Goal: Transaction & Acquisition: Subscribe to service/newsletter

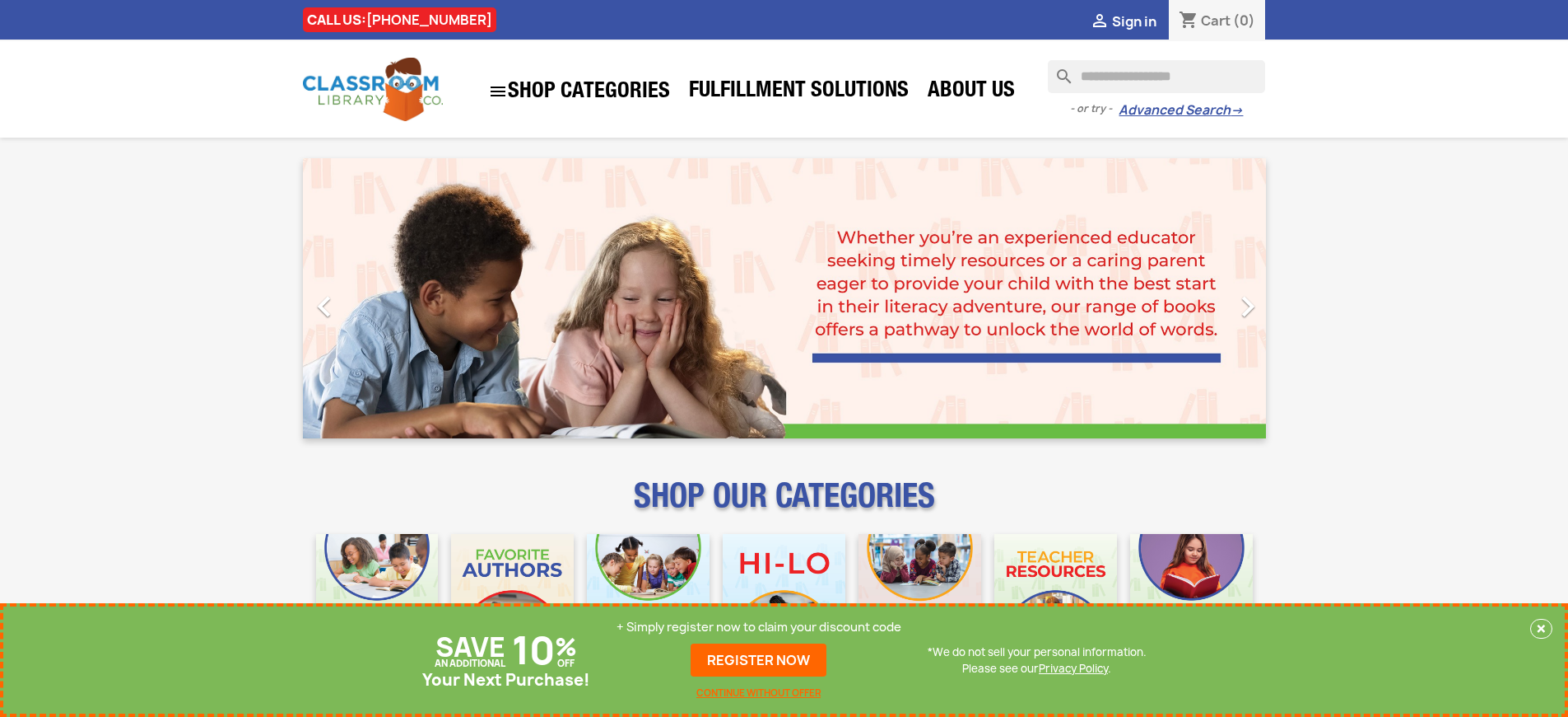
click at [759, 627] on p "+ Simply register now to claim your discount code" at bounding box center [759, 626] width 285 height 16
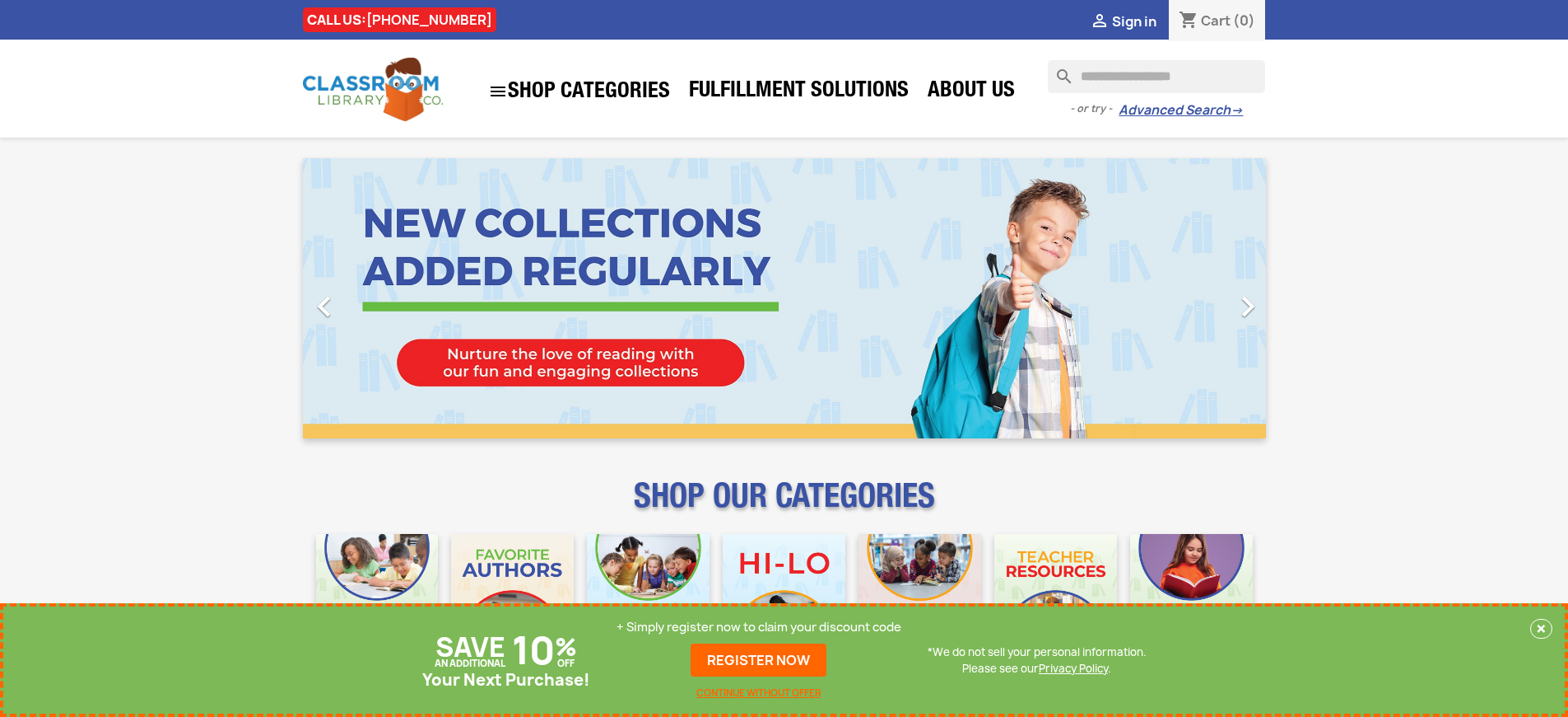
click at [759, 627] on p "+ Simply register now to claim your discount code" at bounding box center [759, 626] width 285 height 16
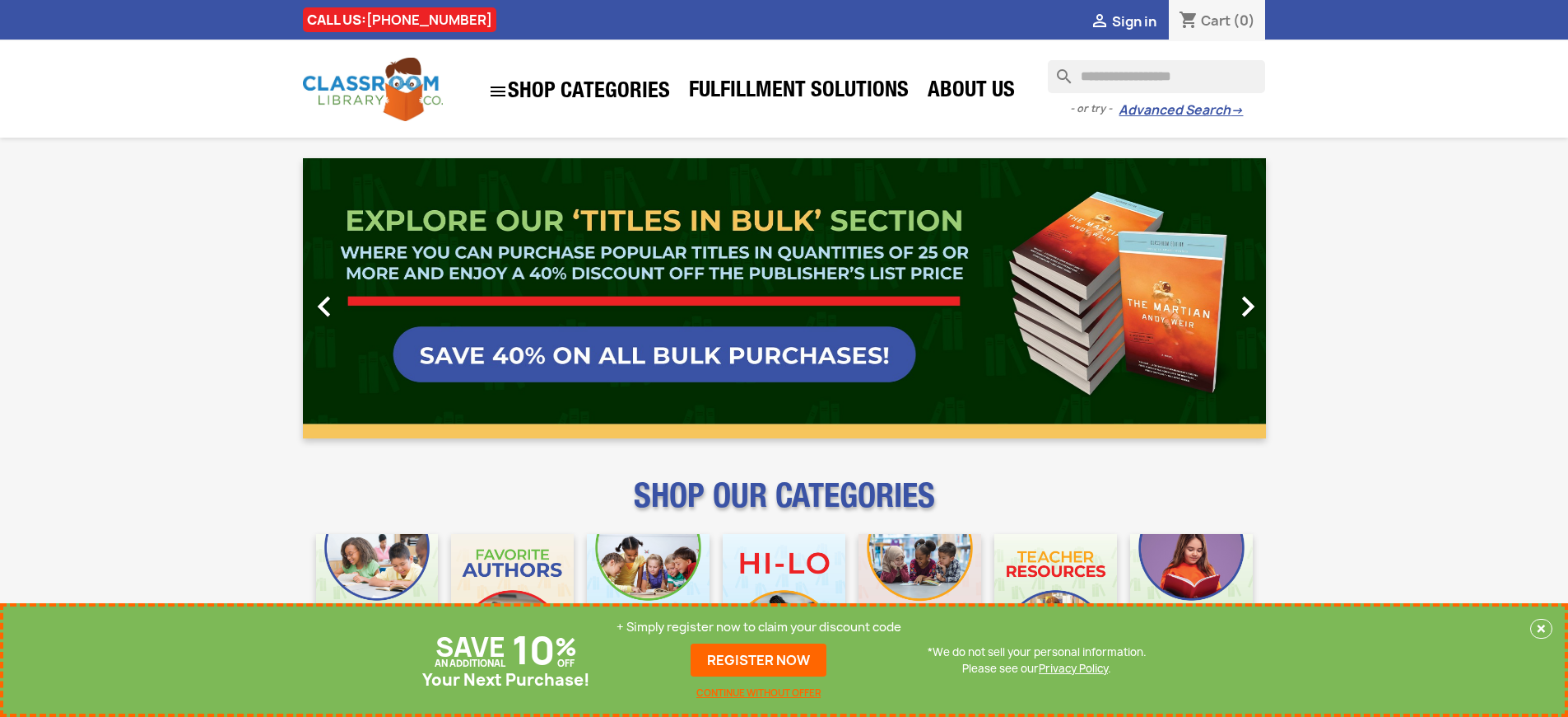
click at [759, 627] on p "+ Simply register now to claim your discount code" at bounding box center [759, 626] width 285 height 16
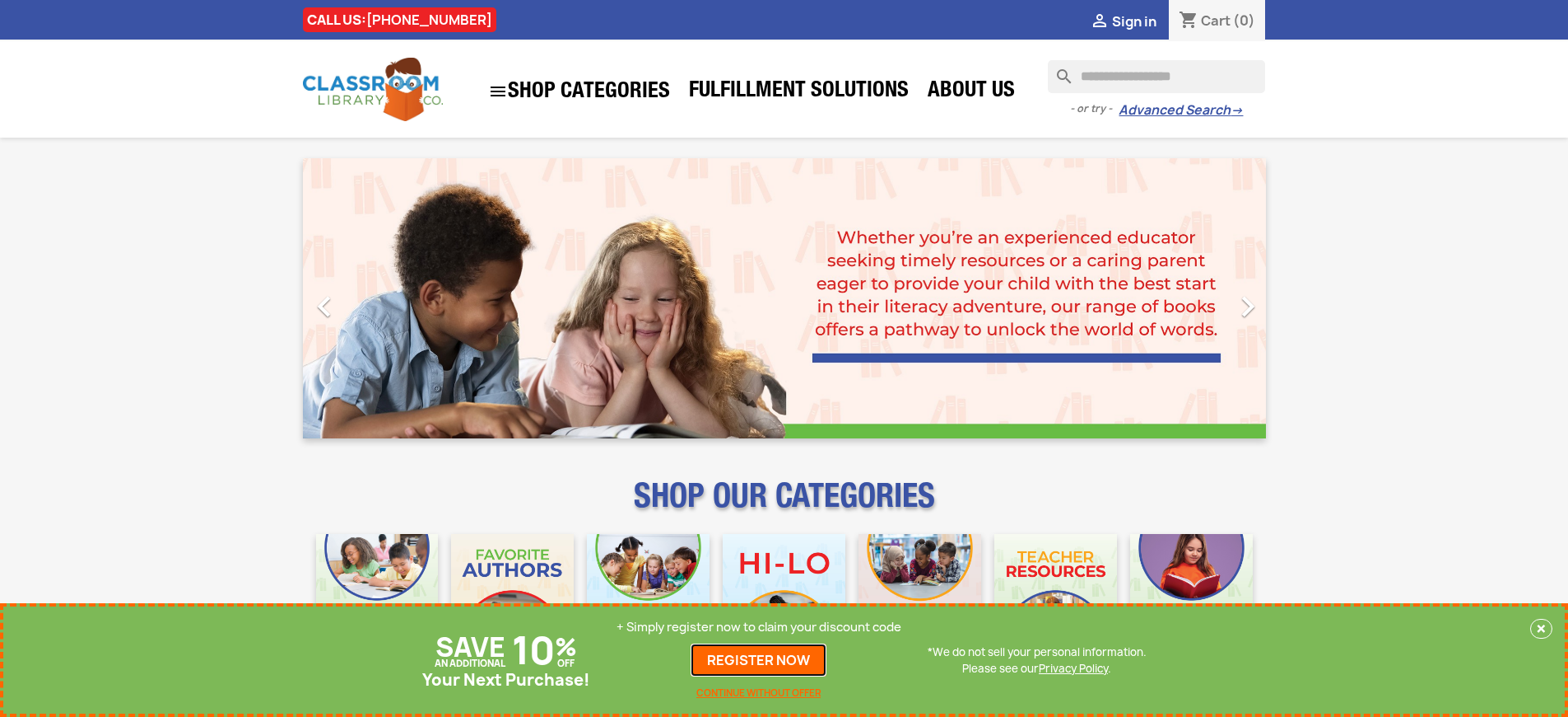
click at [759, 660] on link "REGISTER NOW" at bounding box center [758, 660] width 136 height 33
click at [759, 627] on p "+ Simply register now to claim your discount code" at bounding box center [759, 626] width 285 height 16
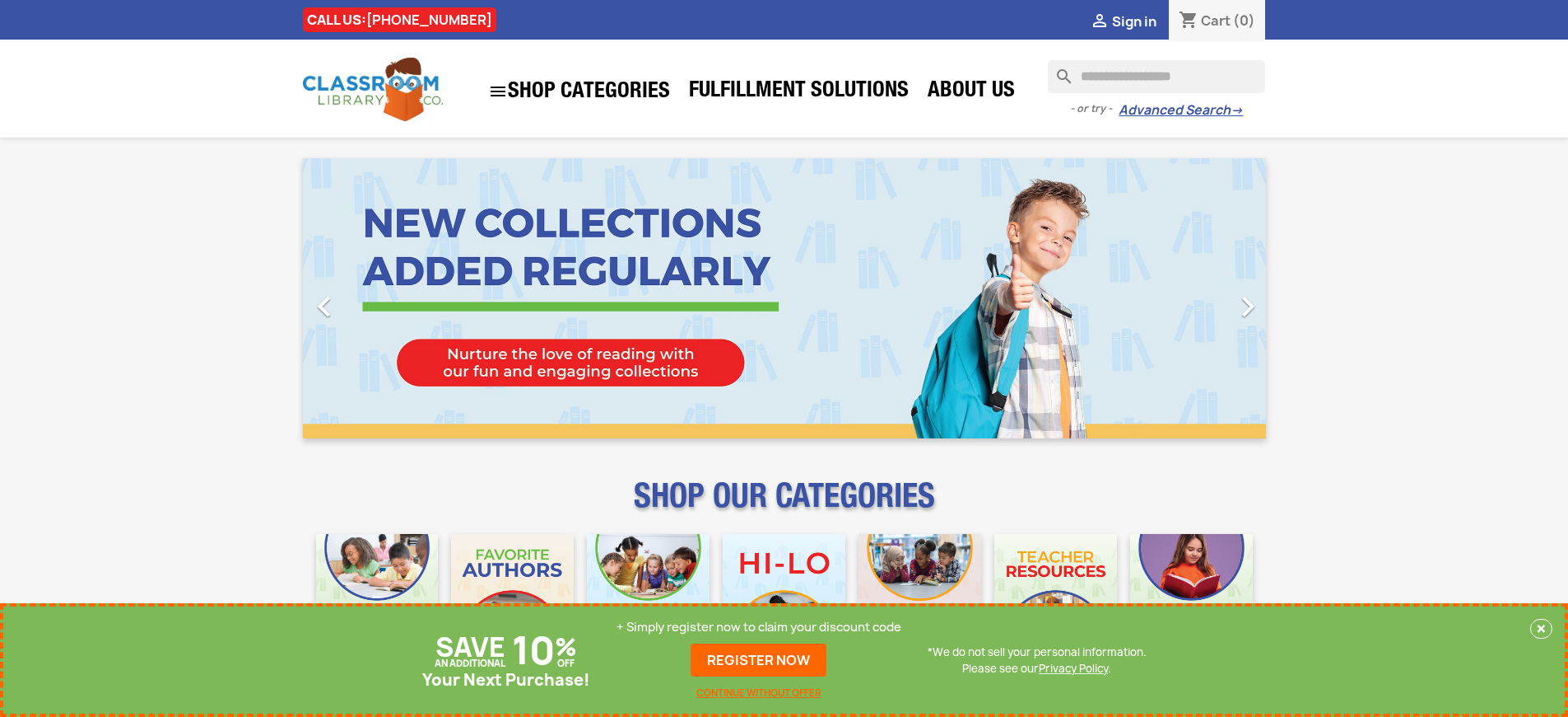
click at [759, 627] on p "+ Simply register now to claim your discount code" at bounding box center [759, 626] width 285 height 16
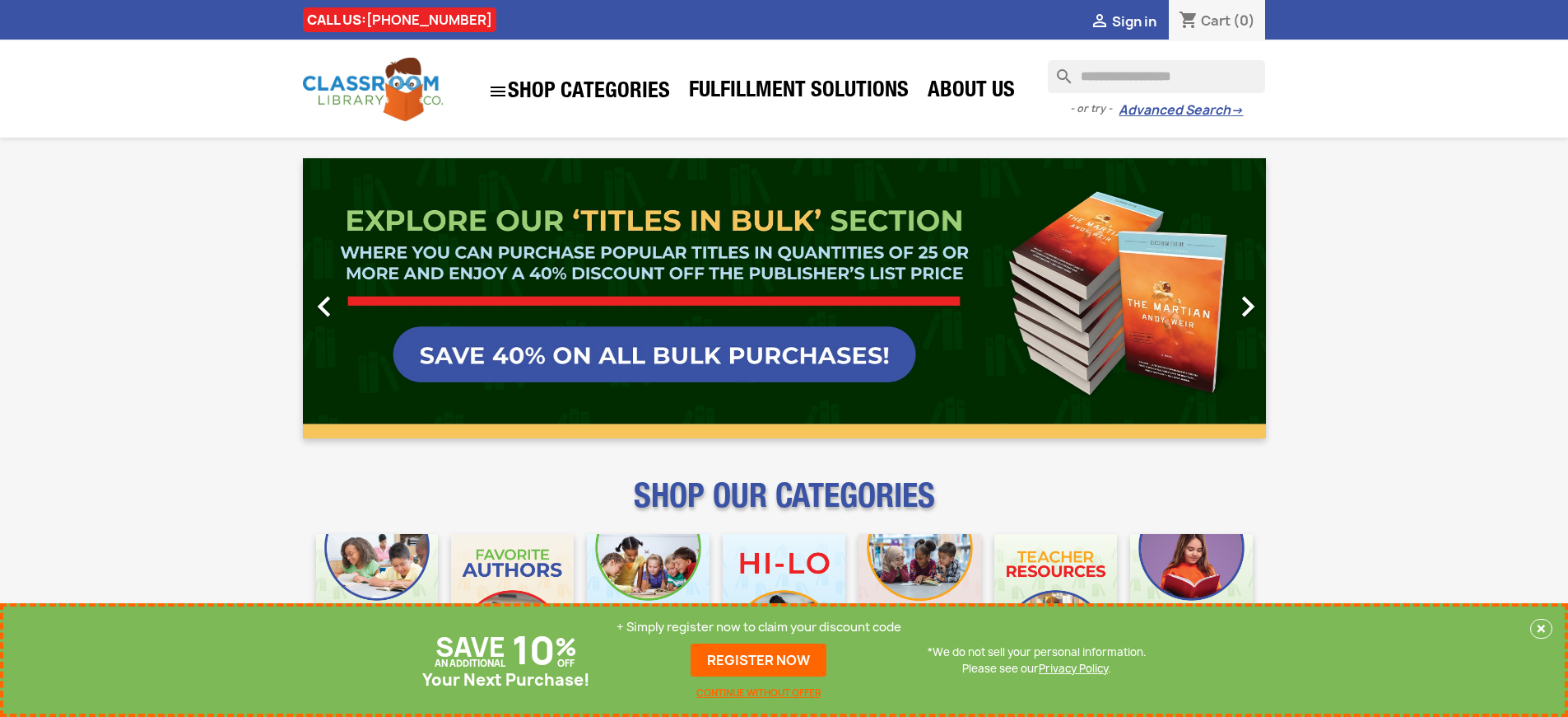
click at [759, 627] on p "+ Simply register now to claim your discount code" at bounding box center [759, 626] width 285 height 16
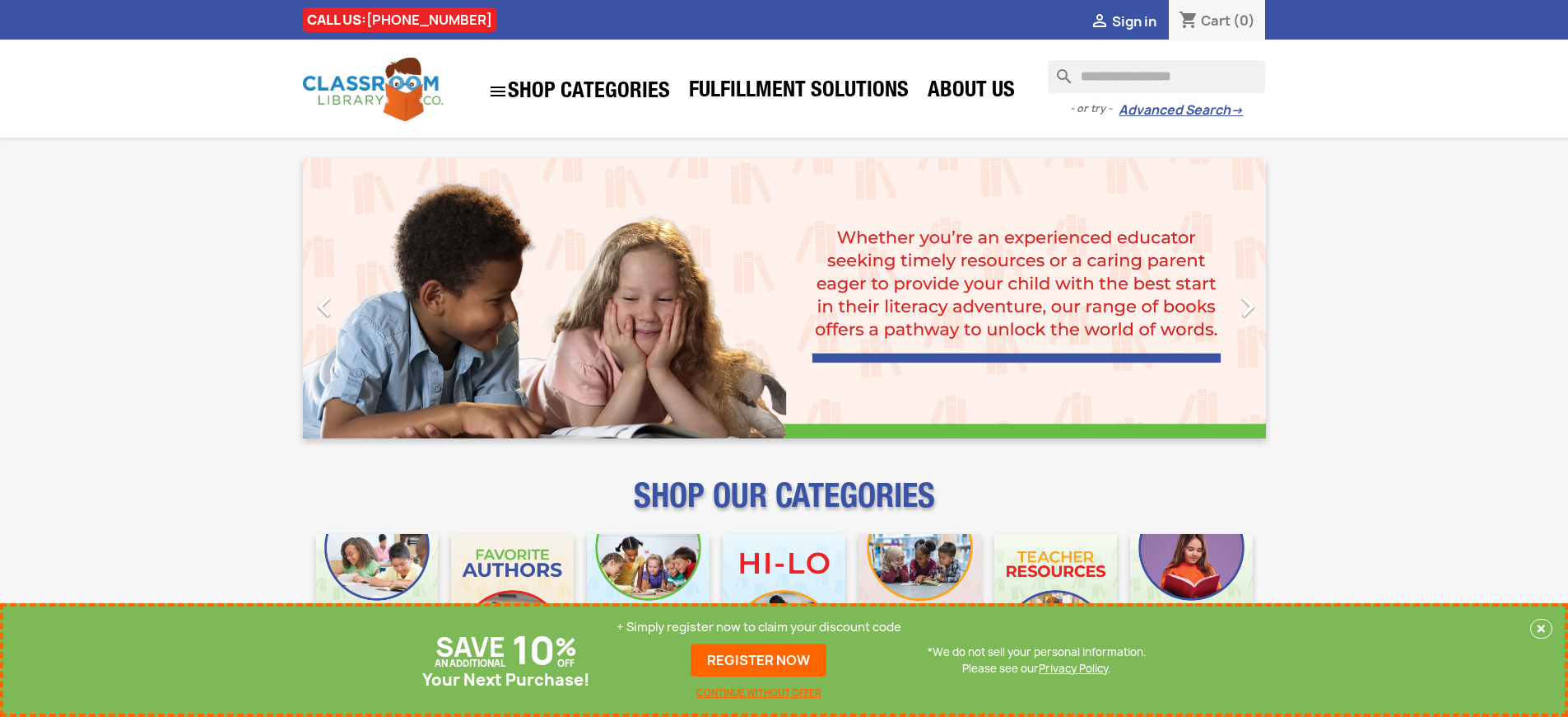
click at [759, 627] on p "+ Simply register now to claim your discount code" at bounding box center [759, 626] width 285 height 16
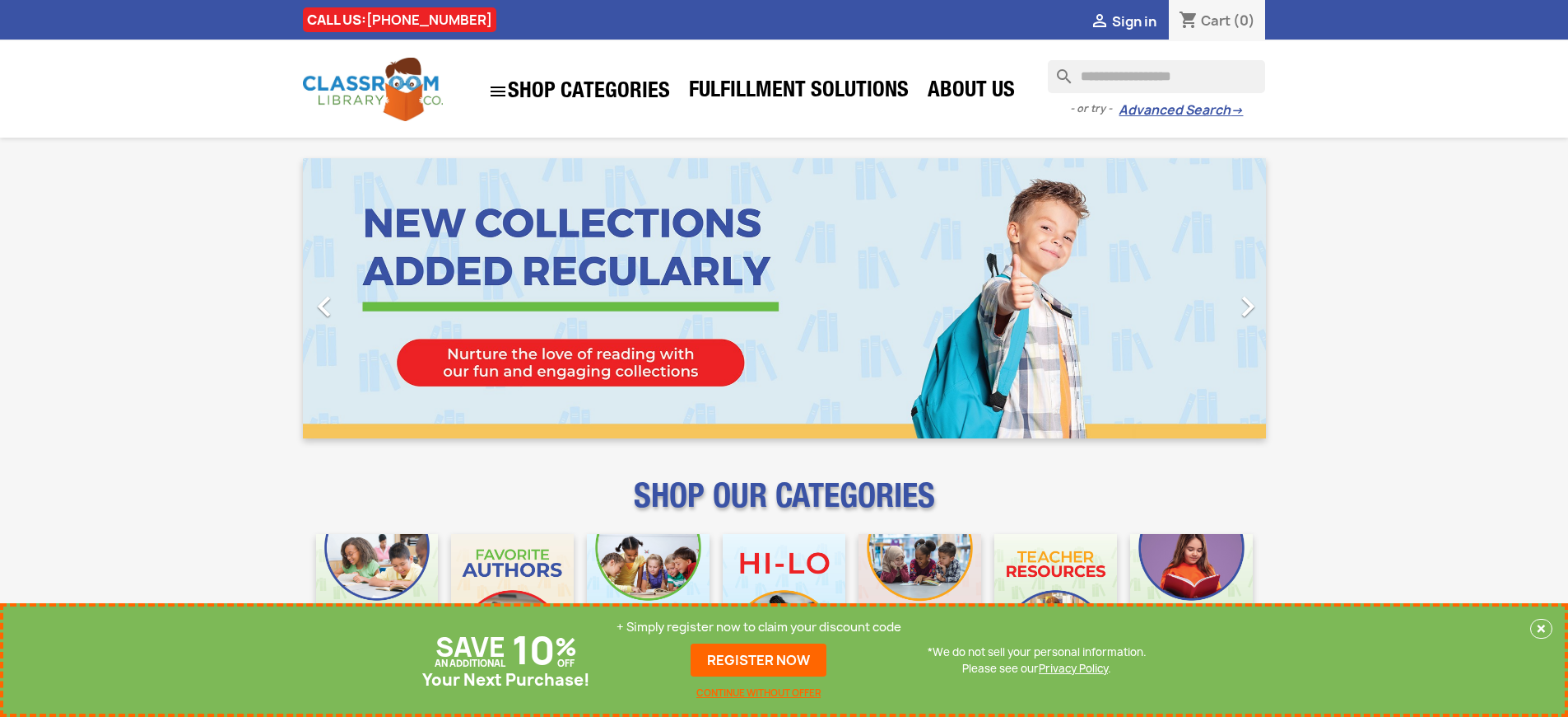
click at [759, 627] on p "+ Simply register now to claim your discount code" at bounding box center [759, 626] width 285 height 16
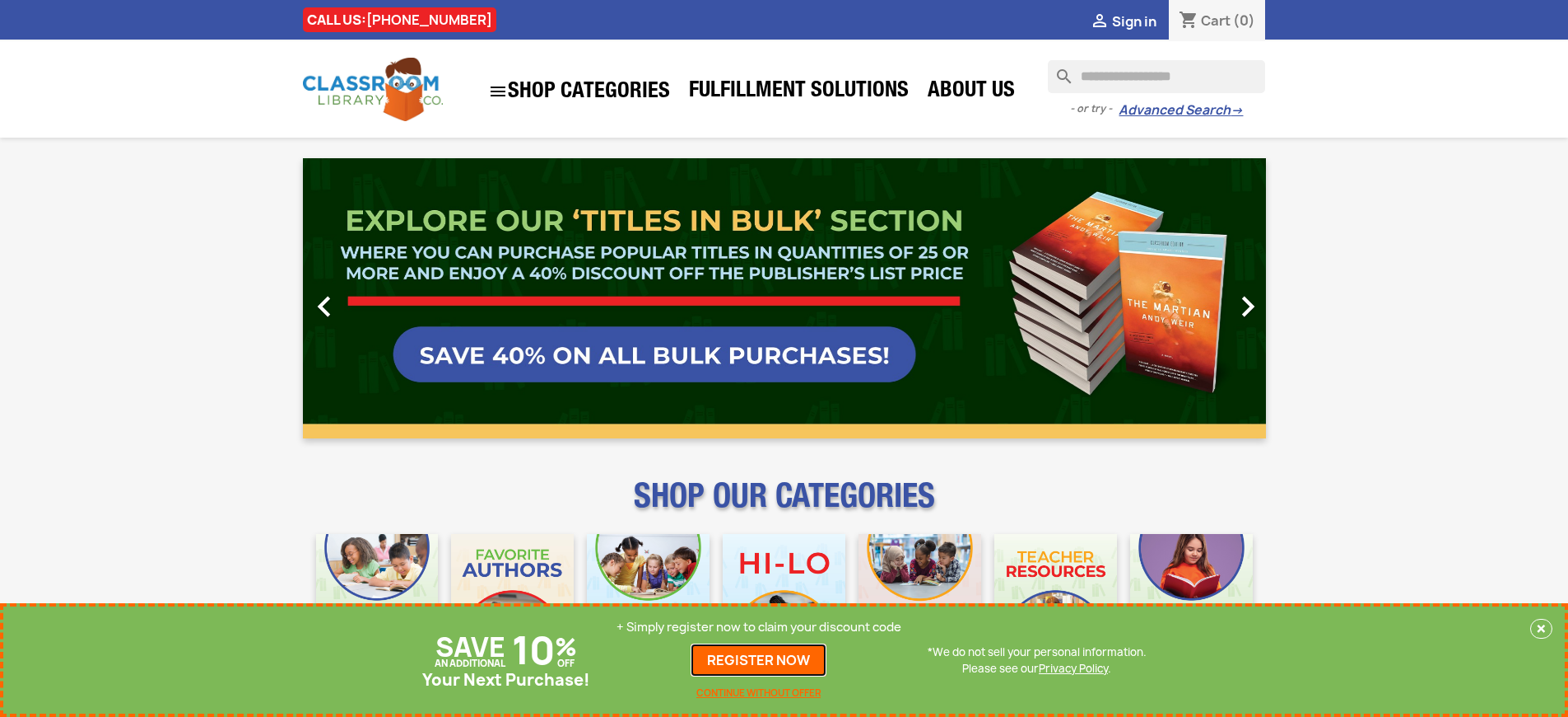
click at [759, 660] on link "REGISTER NOW" at bounding box center [758, 660] width 136 height 33
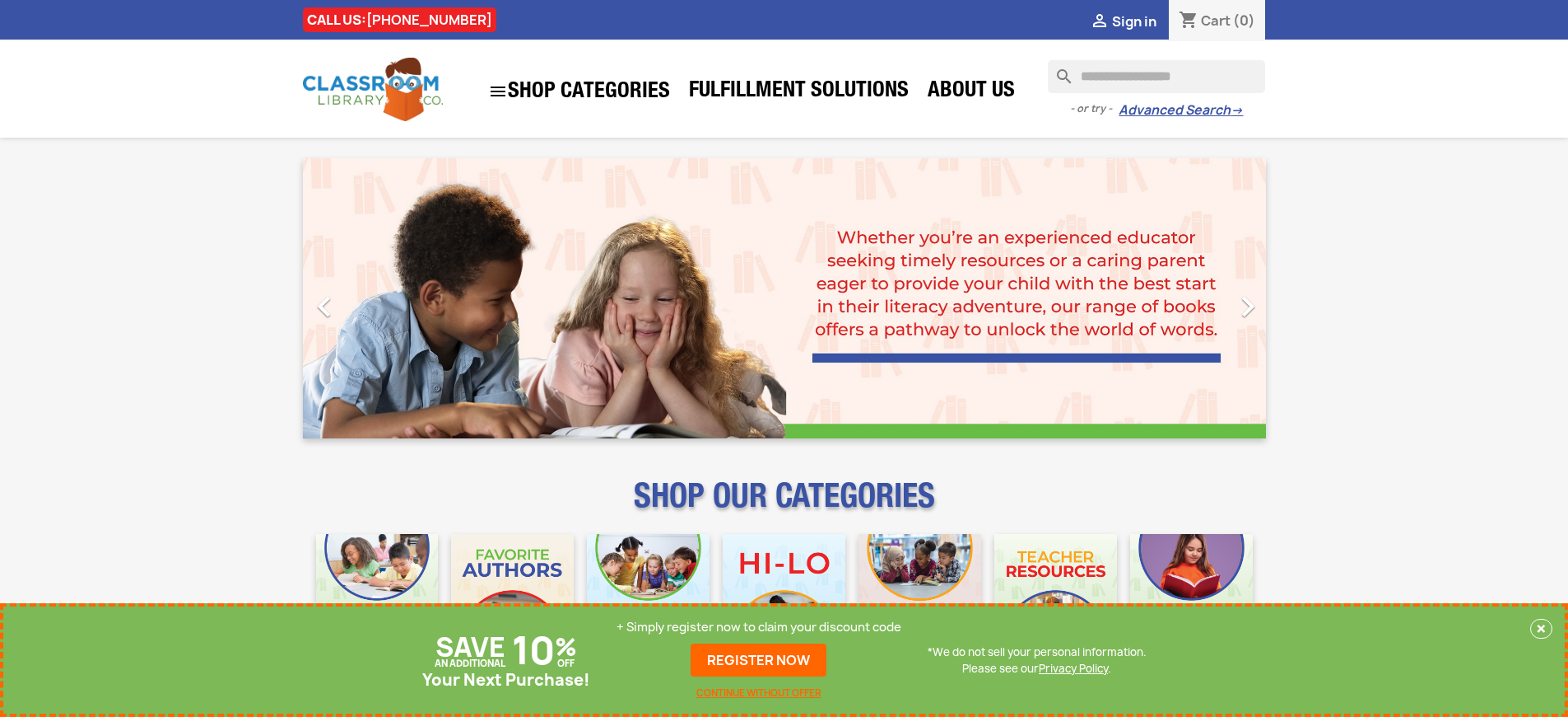
click at [759, 627] on p "+ Simply register now to claim your discount code" at bounding box center [759, 626] width 285 height 16
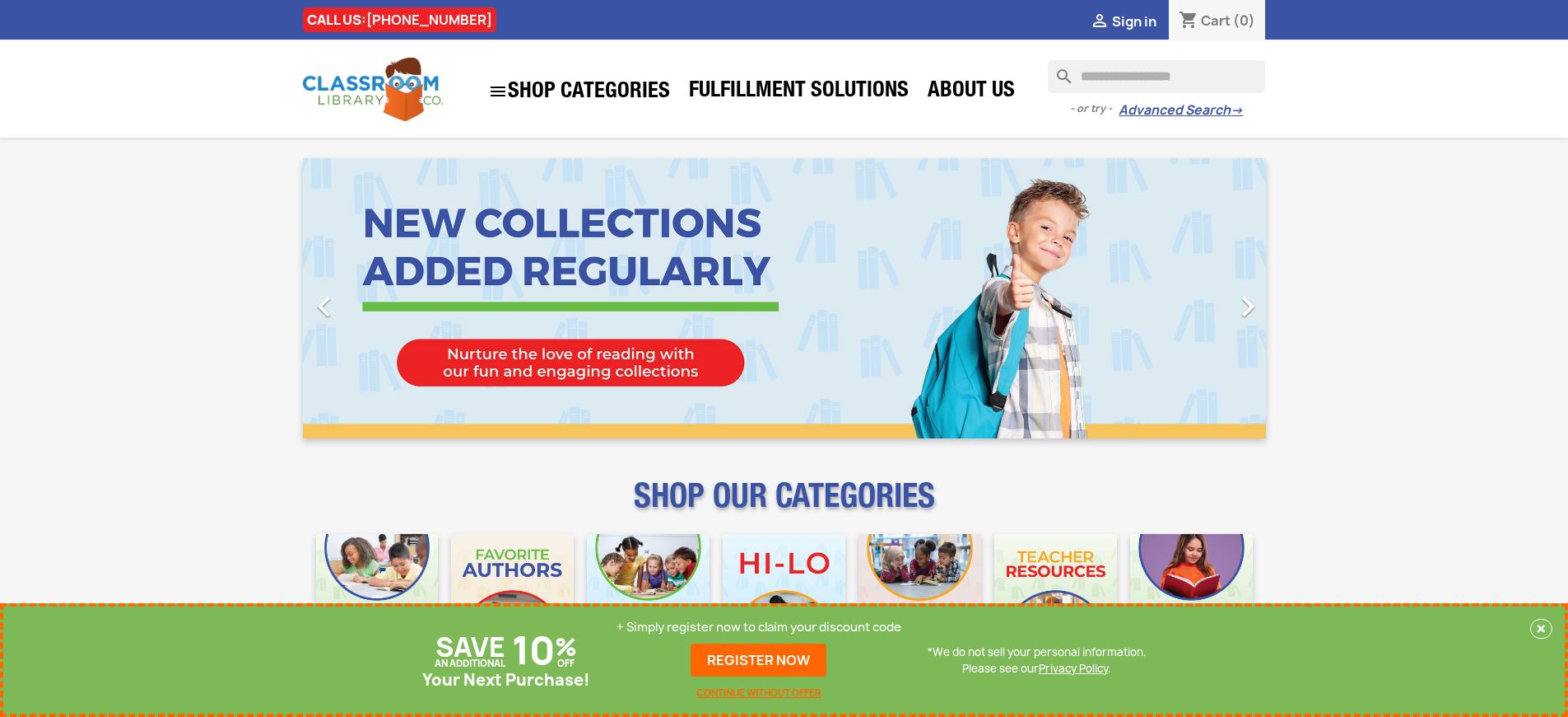
click at [759, 627] on p "+ Simply register now to claim your discount code" at bounding box center [759, 626] width 285 height 16
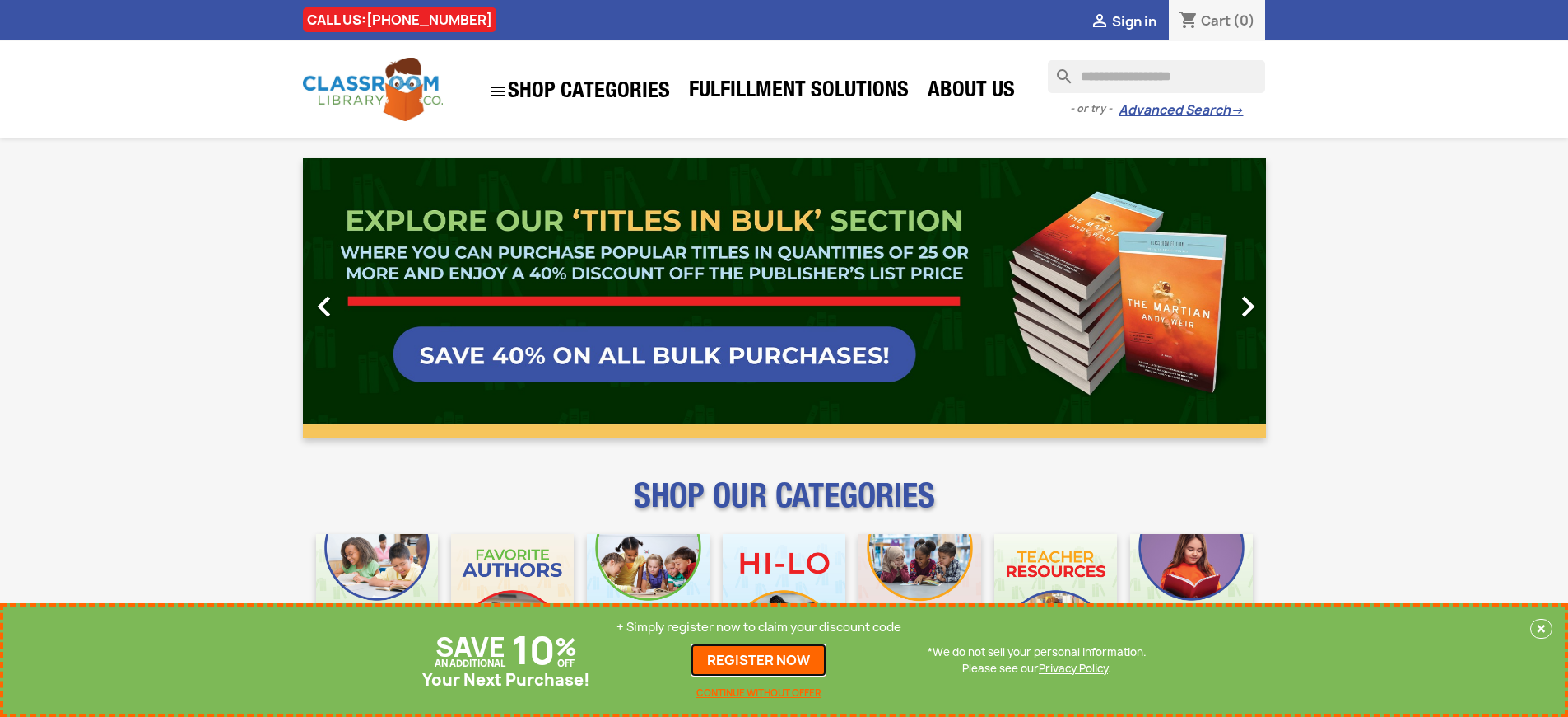
click at [759, 660] on link "REGISTER NOW" at bounding box center [758, 660] width 136 height 33
